Goal: Information Seeking & Learning: Find specific fact

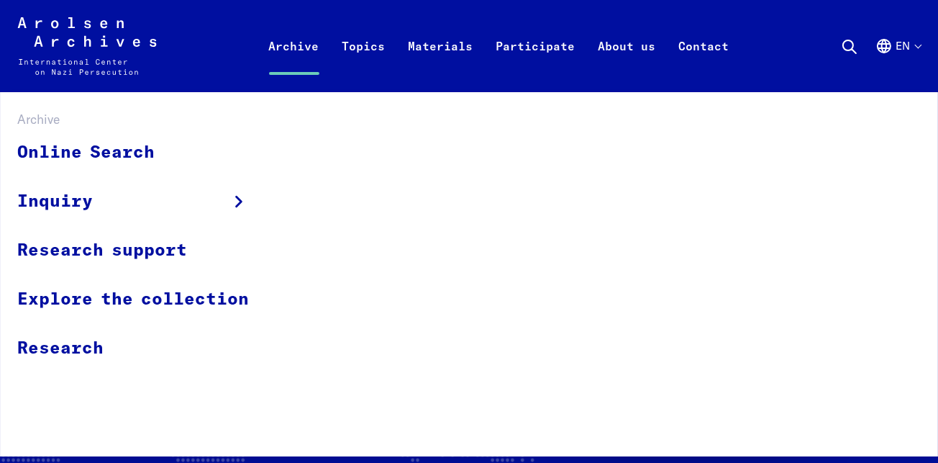
click at [305, 45] on link "Archive" at bounding box center [294, 64] width 73 height 58
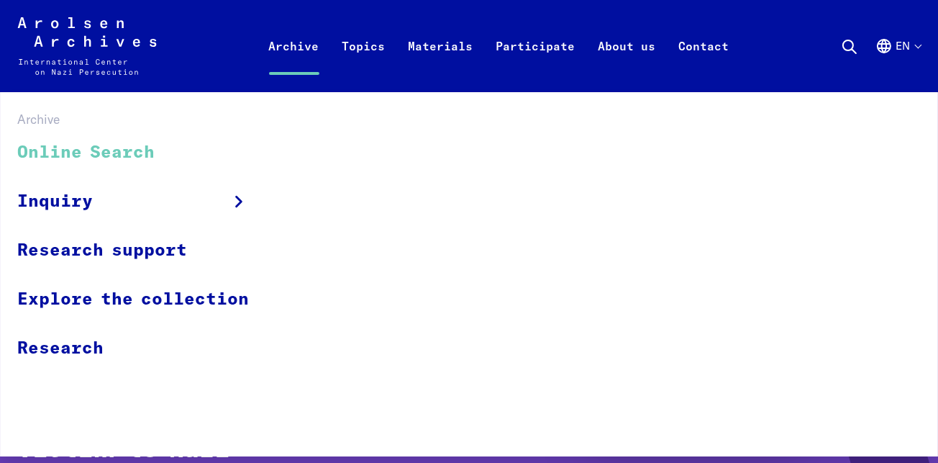
click at [128, 147] on link "Online Search" at bounding box center [142, 153] width 250 height 48
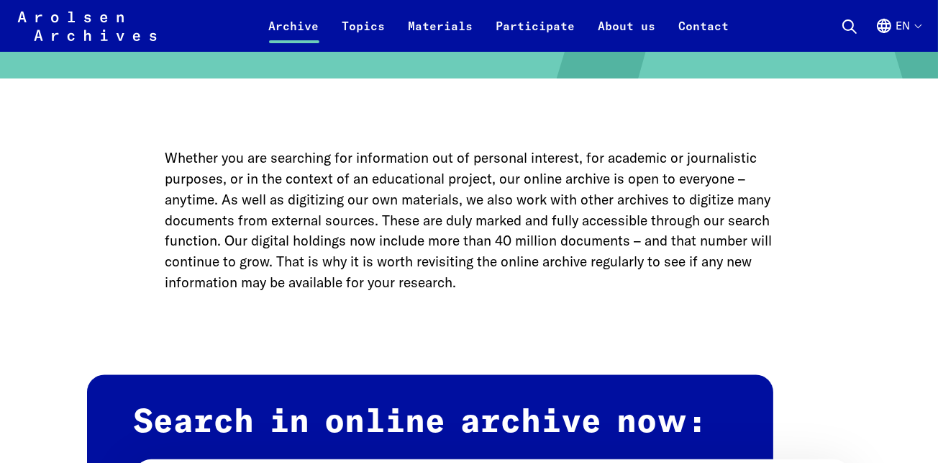
scroll to position [806, 0]
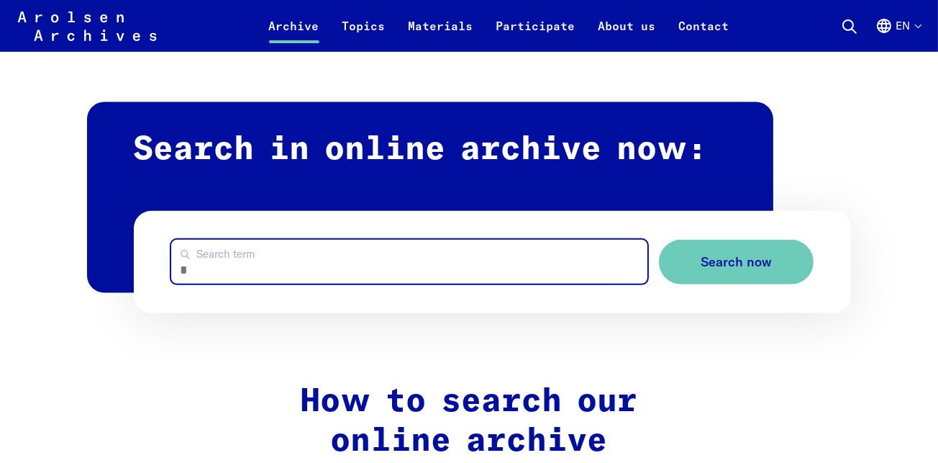
click at [232, 270] on input "Search term" at bounding box center [409, 262] width 476 height 44
type input "**********"
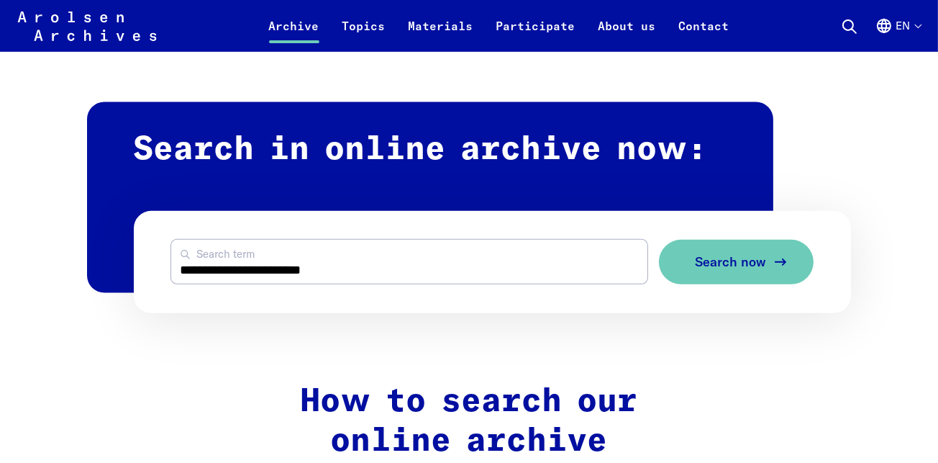
click at [707, 266] on span "Search now" at bounding box center [730, 262] width 71 height 15
